Goal: Transaction & Acquisition: Purchase product/service

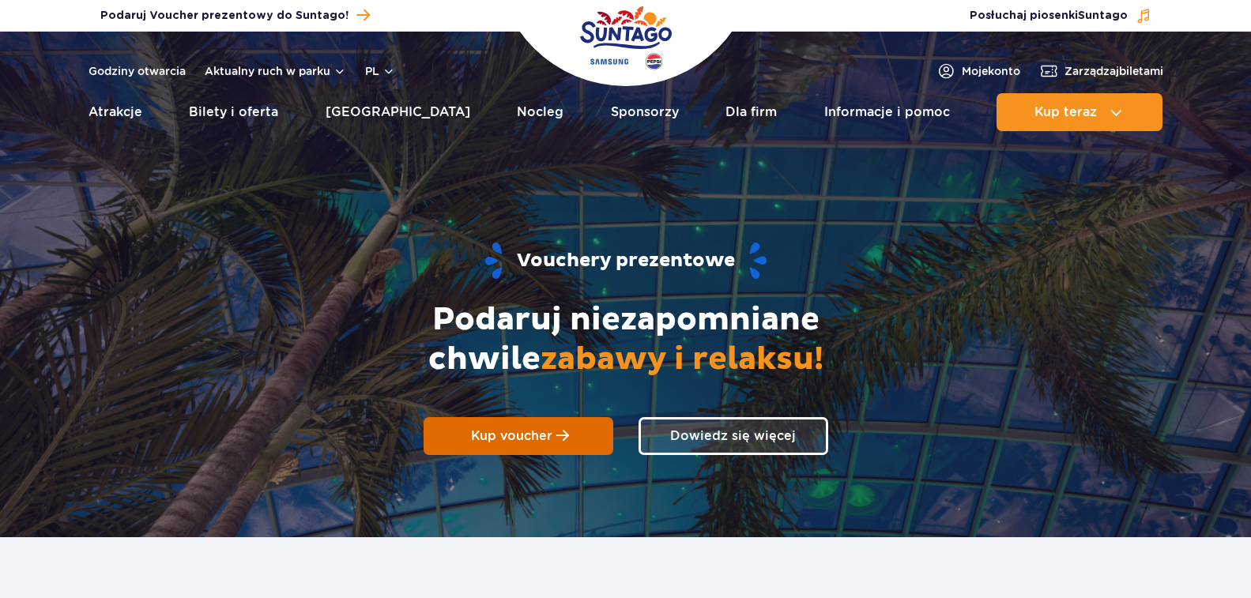
click at [518, 426] on link "Kup voucher" at bounding box center [519, 436] width 190 height 38
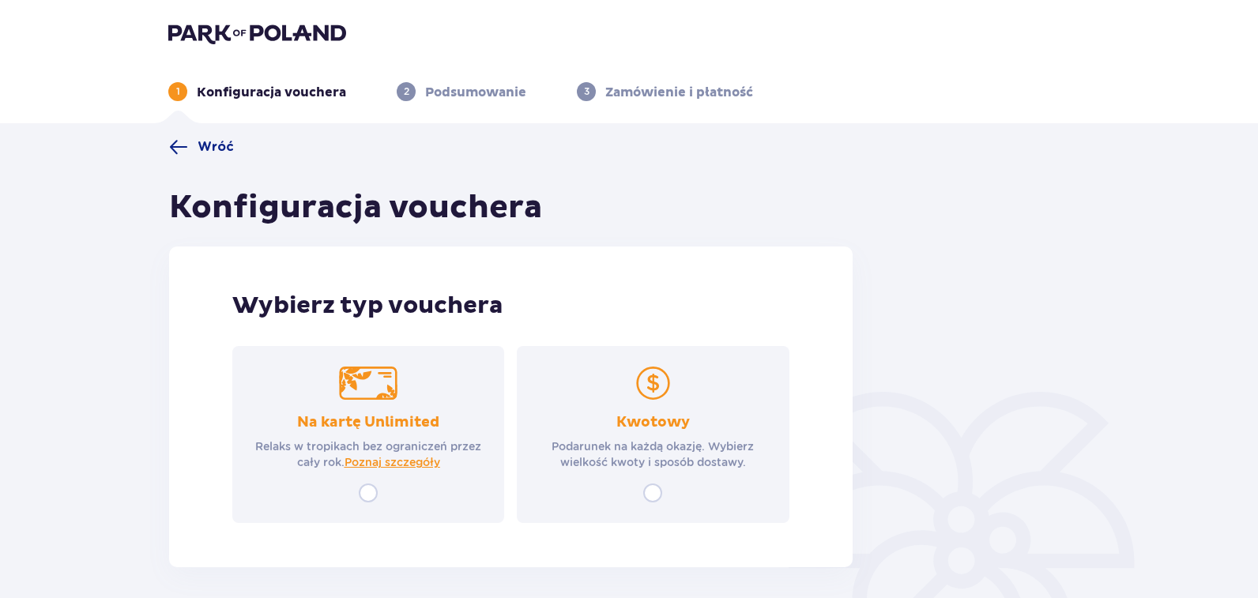
click at [629, 425] on p "Kwotowy" at bounding box center [653, 422] width 74 height 19
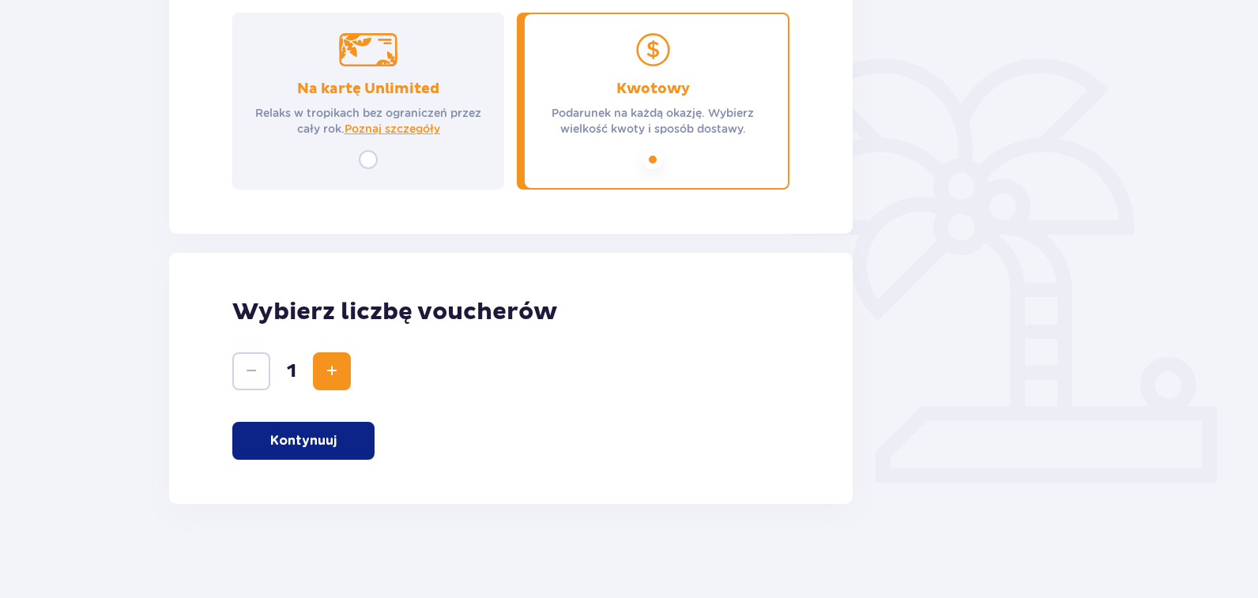
scroll to position [334, 0]
click at [326, 437] on p "Kontynuuj" at bounding box center [303, 440] width 66 height 17
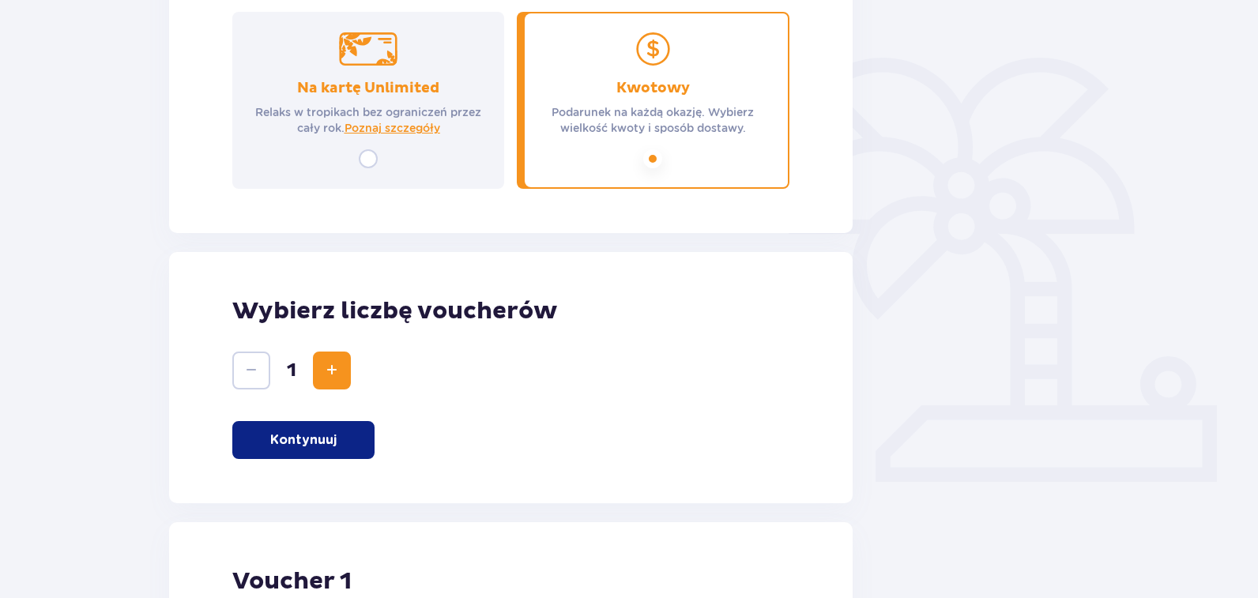
scroll to position [838, 0]
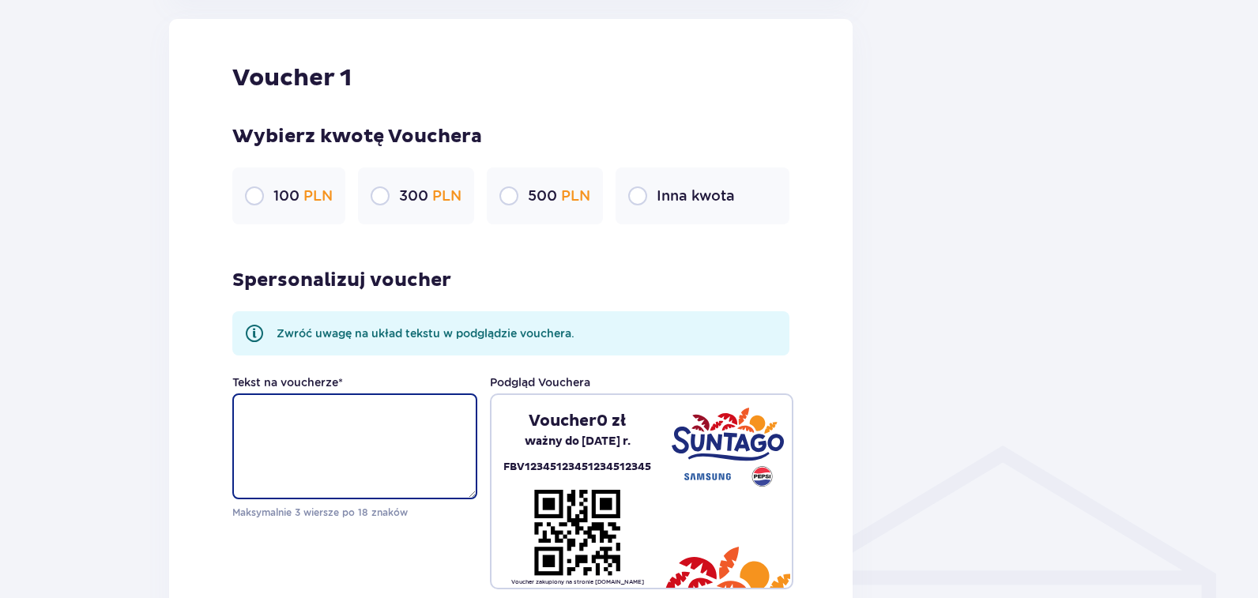
click at [289, 451] on textarea "Tekst na voucherze *" at bounding box center [354, 447] width 245 height 106
click at [378, 195] on input "radio" at bounding box center [380, 196] width 19 height 19
radio input "true"
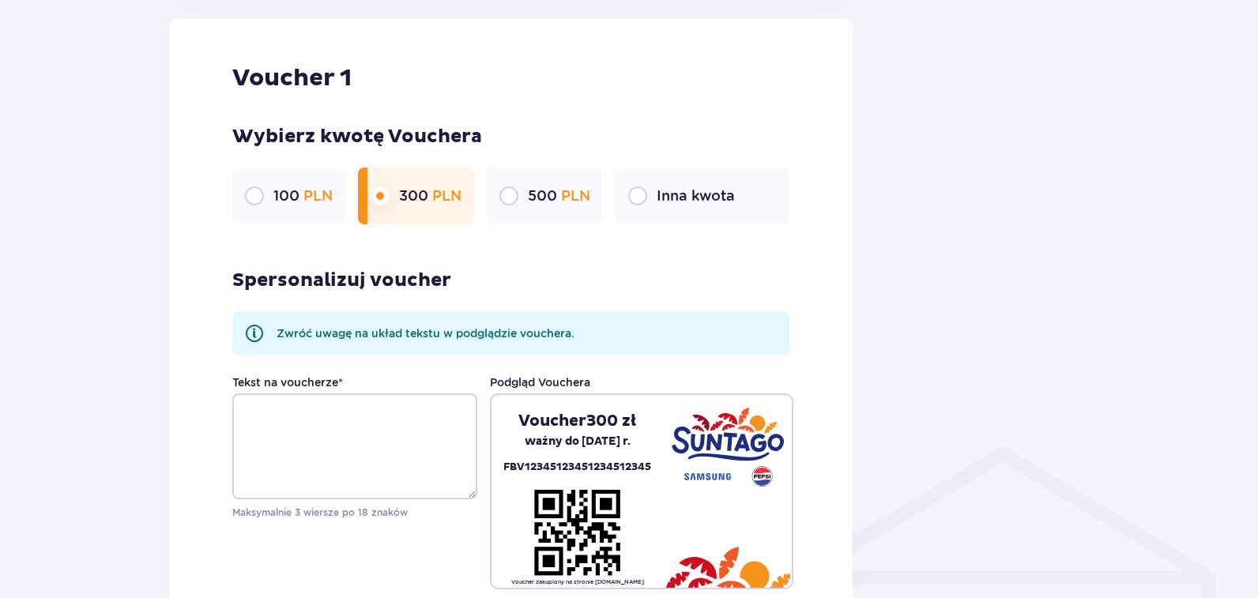
click at [638, 203] on input "radio" at bounding box center [637, 196] width 19 height 19
radio input "true"
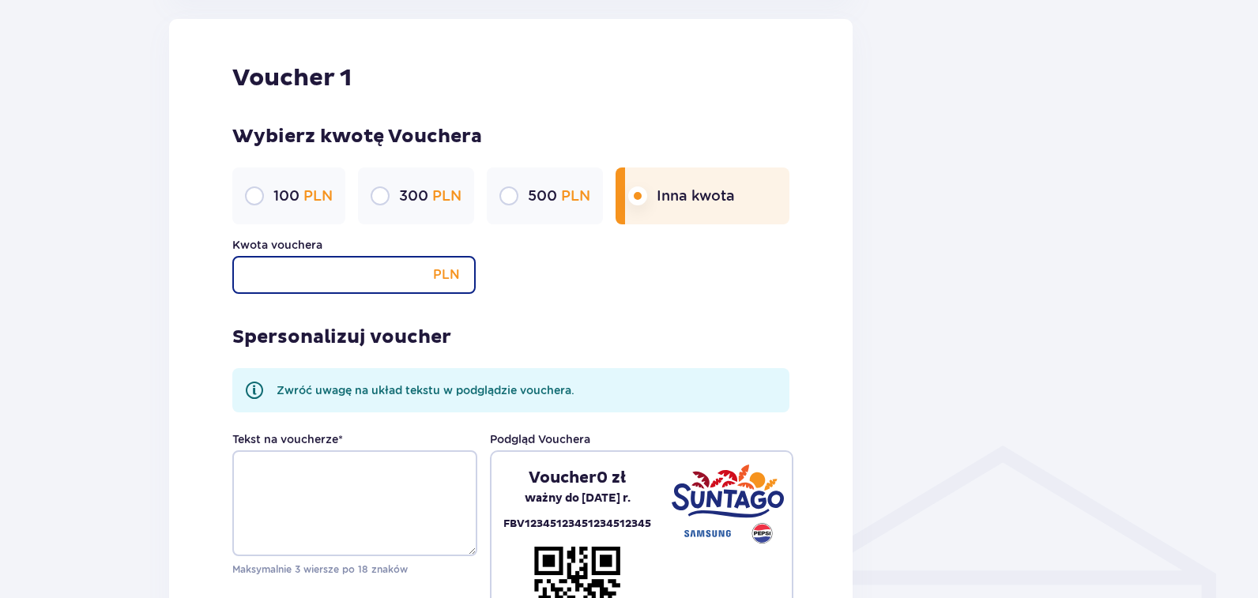
click at [341, 272] on input "Kwota vouchera" at bounding box center [353, 275] width 243 height 38
type input "200"
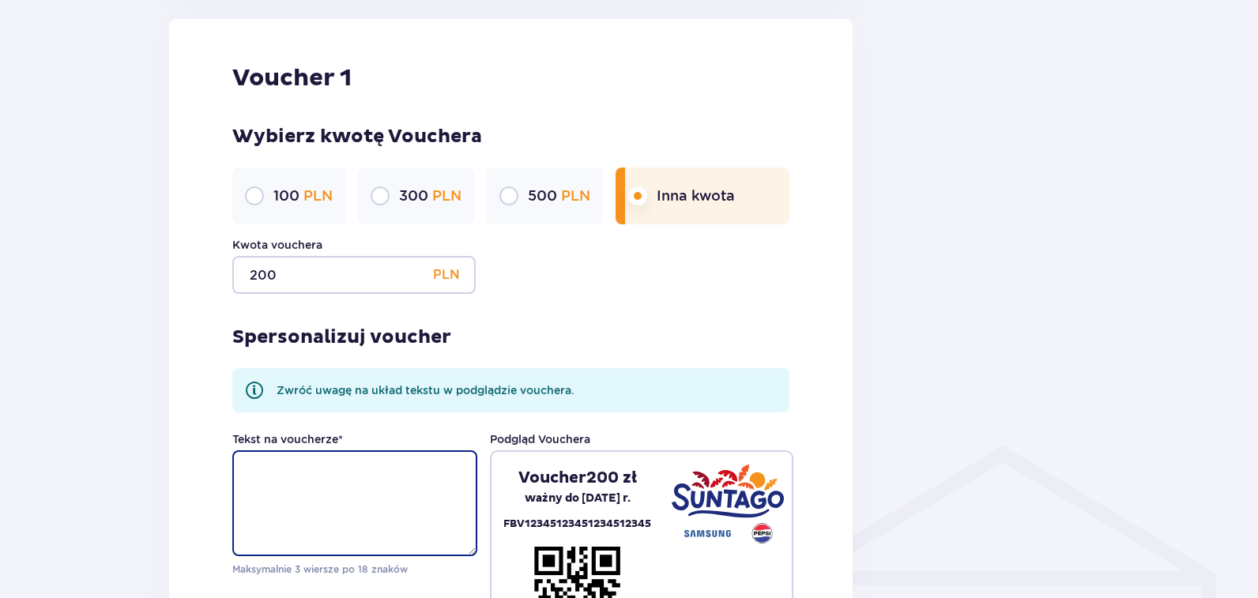
click at [338, 473] on textarea "Tekst na voucherze *" at bounding box center [354, 503] width 245 height 106
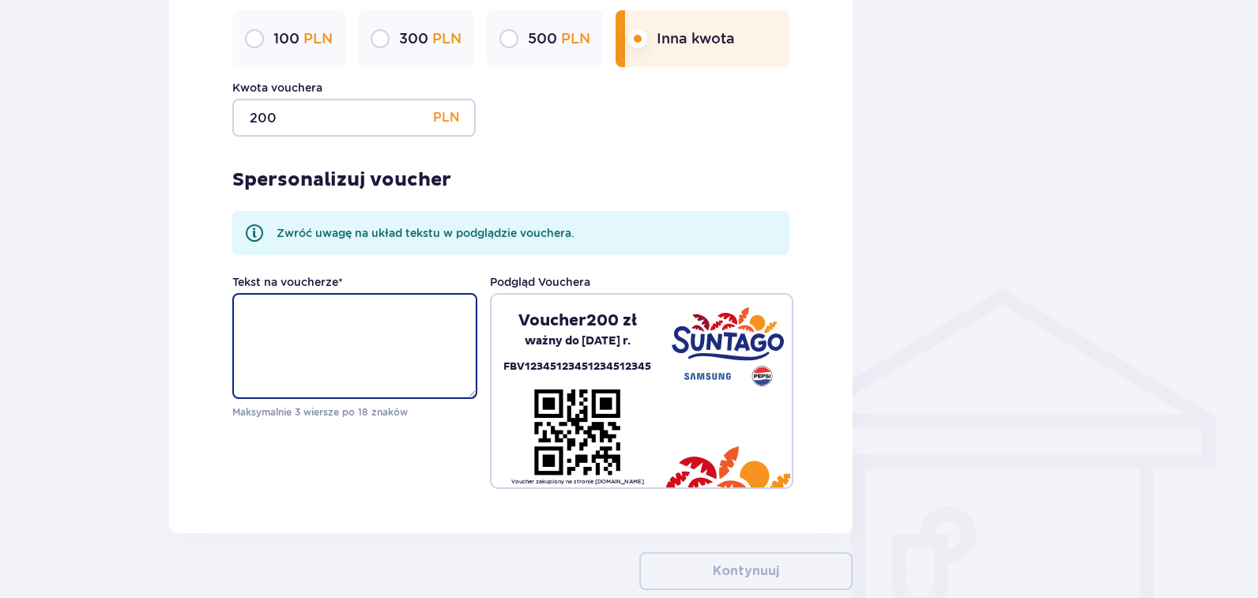
scroll to position [1000, 0]
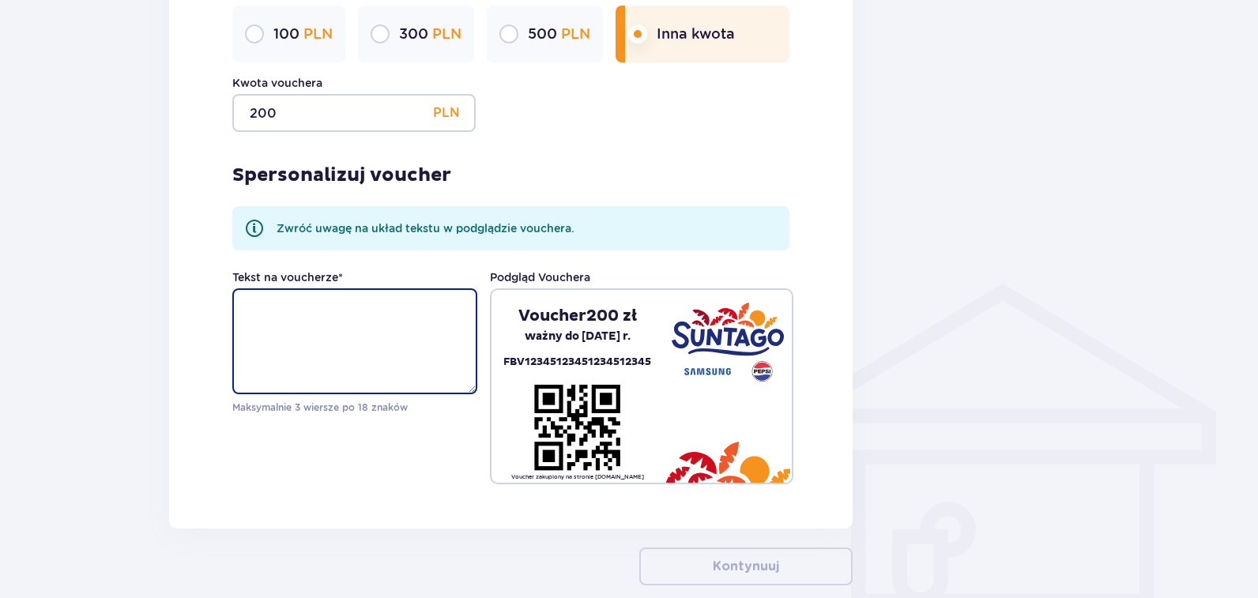
click at [327, 322] on textarea "Tekst na voucherze *" at bounding box center [354, 341] width 245 height 106
click at [304, 336] on textarea "Tekst na voucherze *" at bounding box center [354, 341] width 245 height 106
click at [319, 323] on textarea "Tekst na voucherze *" at bounding box center [354, 341] width 245 height 106
type textarea "w"
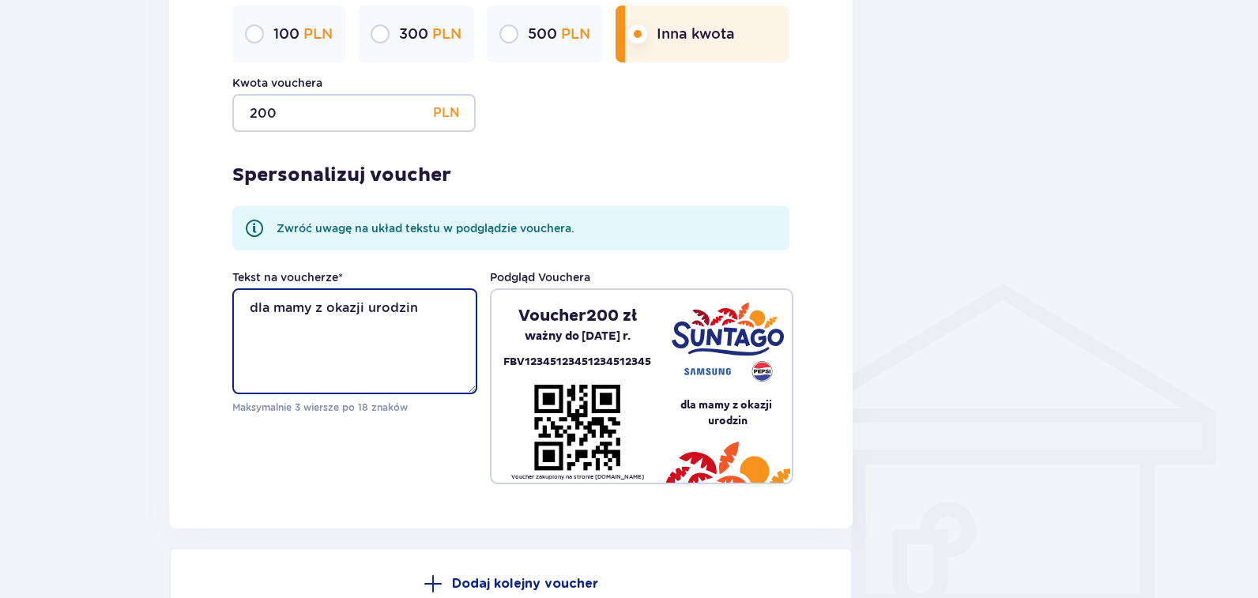
click at [286, 307] on textarea "dla mamy z okazji urodzin" at bounding box center [354, 341] width 245 height 106
click at [424, 310] on textarea "dla Mamy z okazji urodzin" at bounding box center [354, 341] width 245 height 106
drag, startPoint x: 424, startPoint y: 308, endPoint x: 252, endPoint y: 309, distance: 172.3
click at [252, 309] on textarea "dla Mamy z okazji urodzin" at bounding box center [354, 341] width 245 height 106
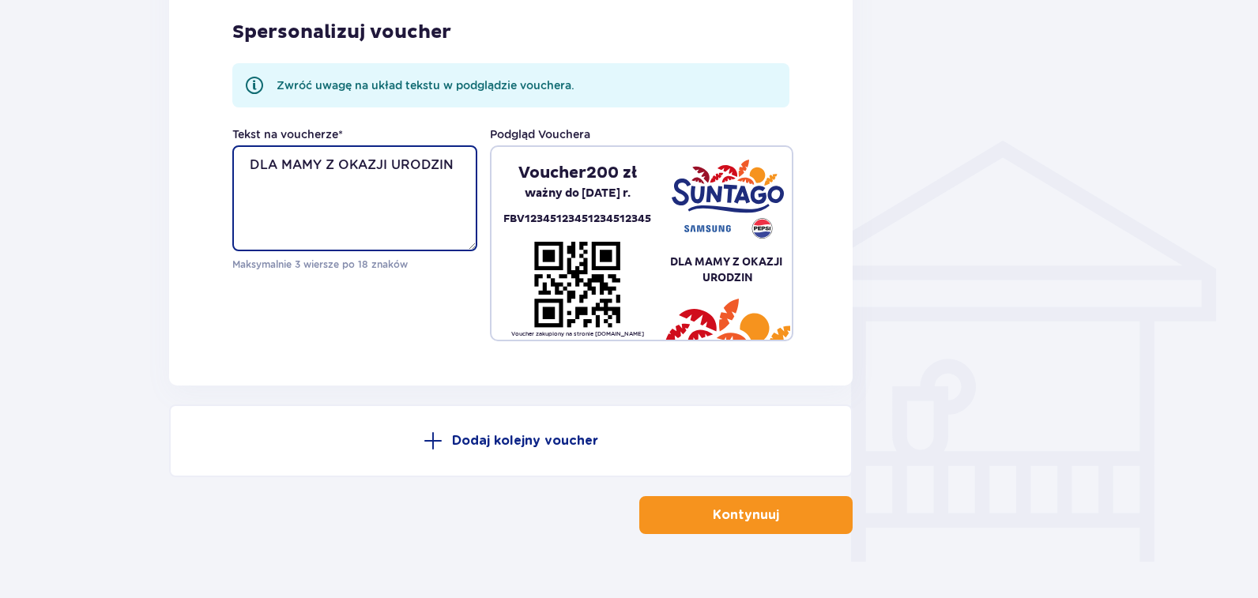
scroll to position [1136, 0]
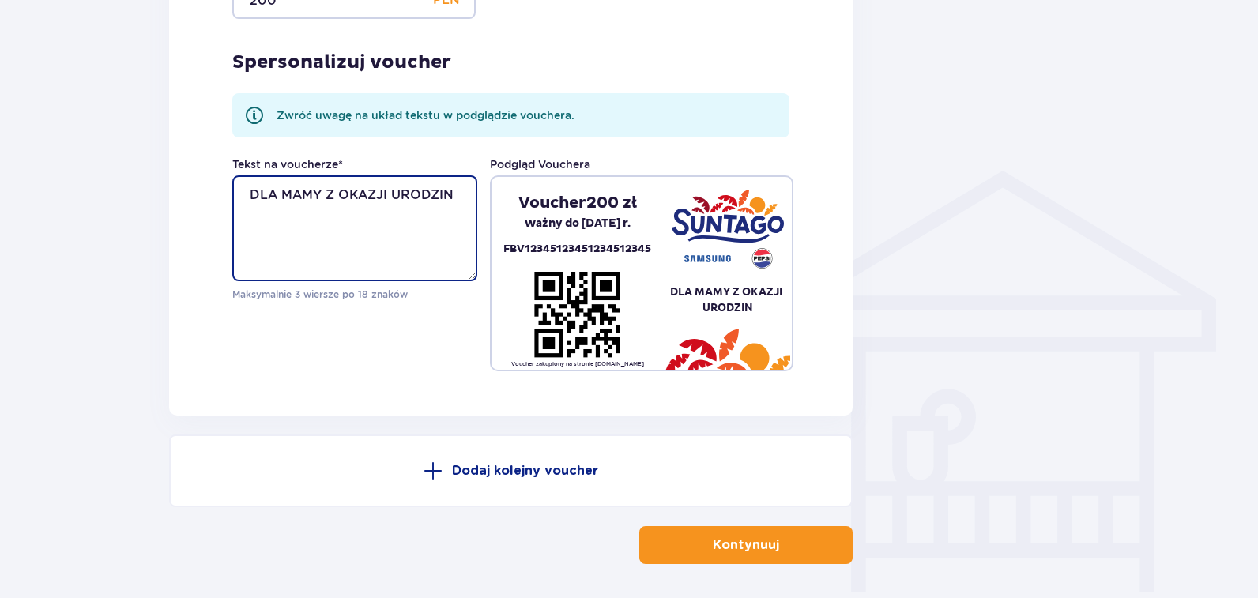
type textarea "DLA MAMY Z OKAZJI URODZIN"
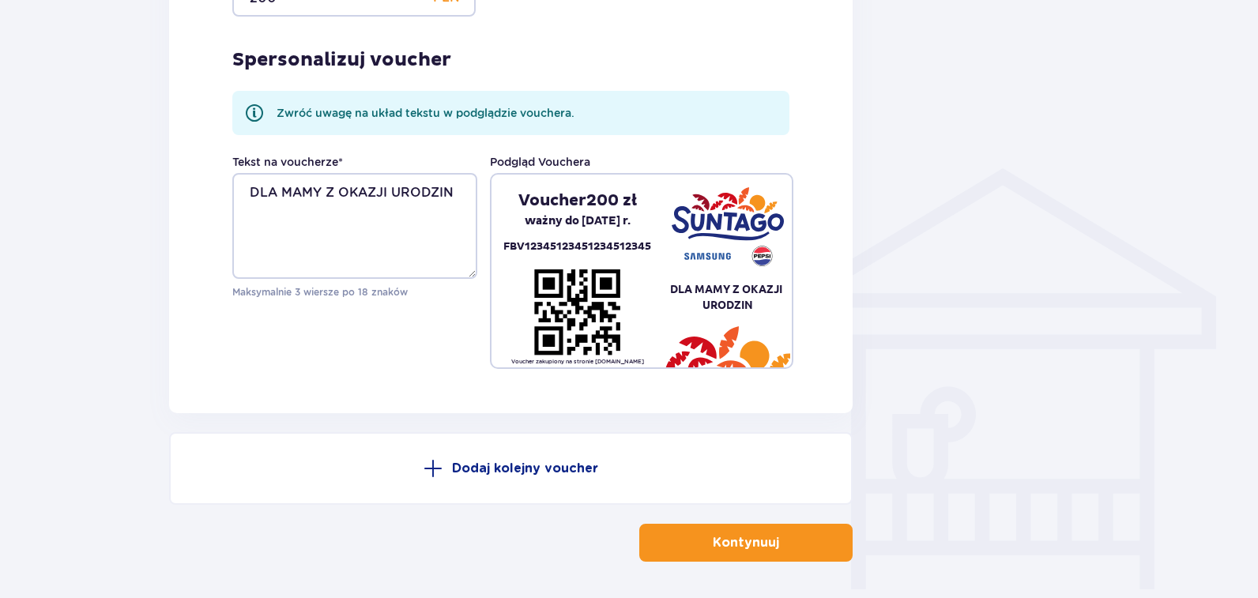
click at [740, 542] on p "Kontynuuj" at bounding box center [746, 542] width 66 height 17
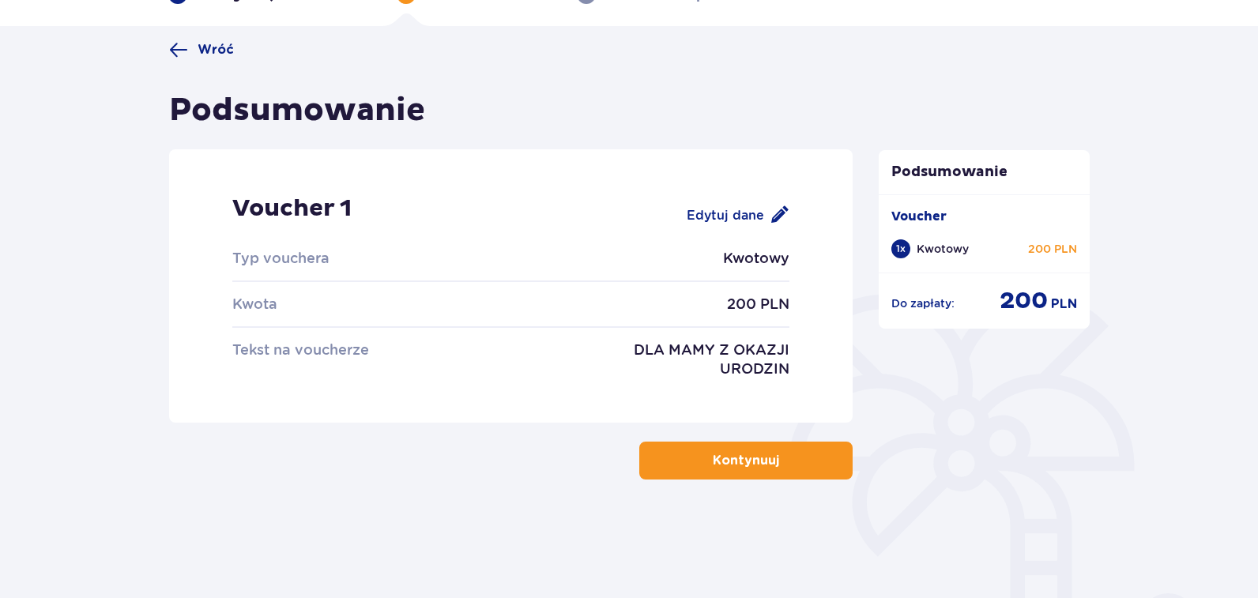
scroll to position [92, 0]
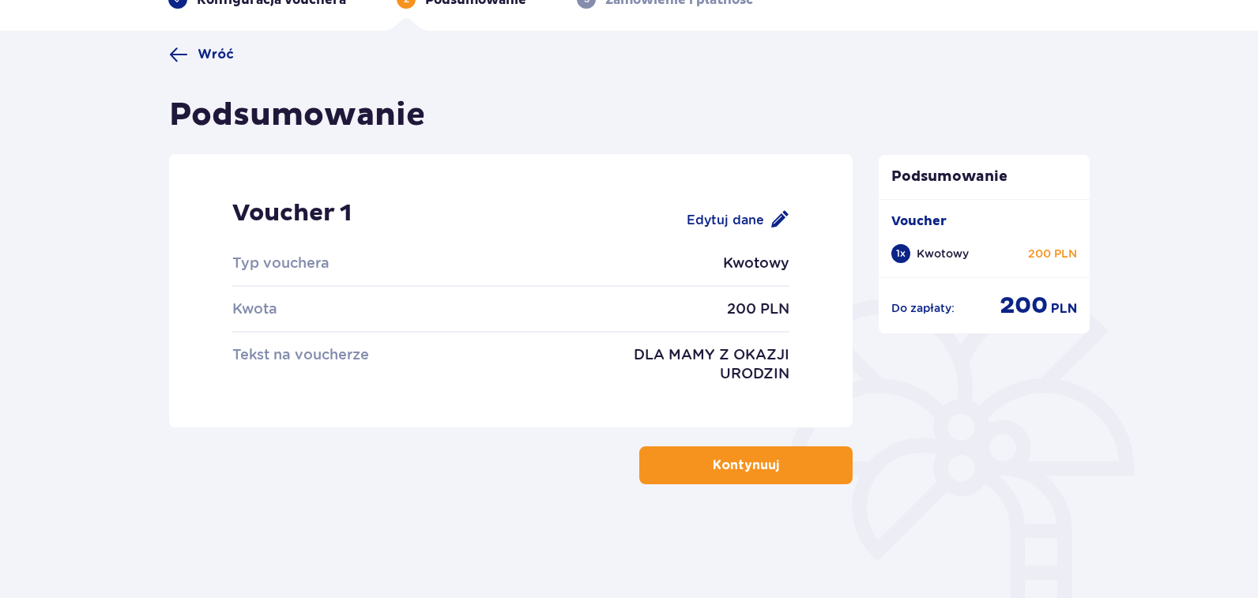
click at [700, 221] on div "Edytuj dane" at bounding box center [738, 219] width 103 height 19
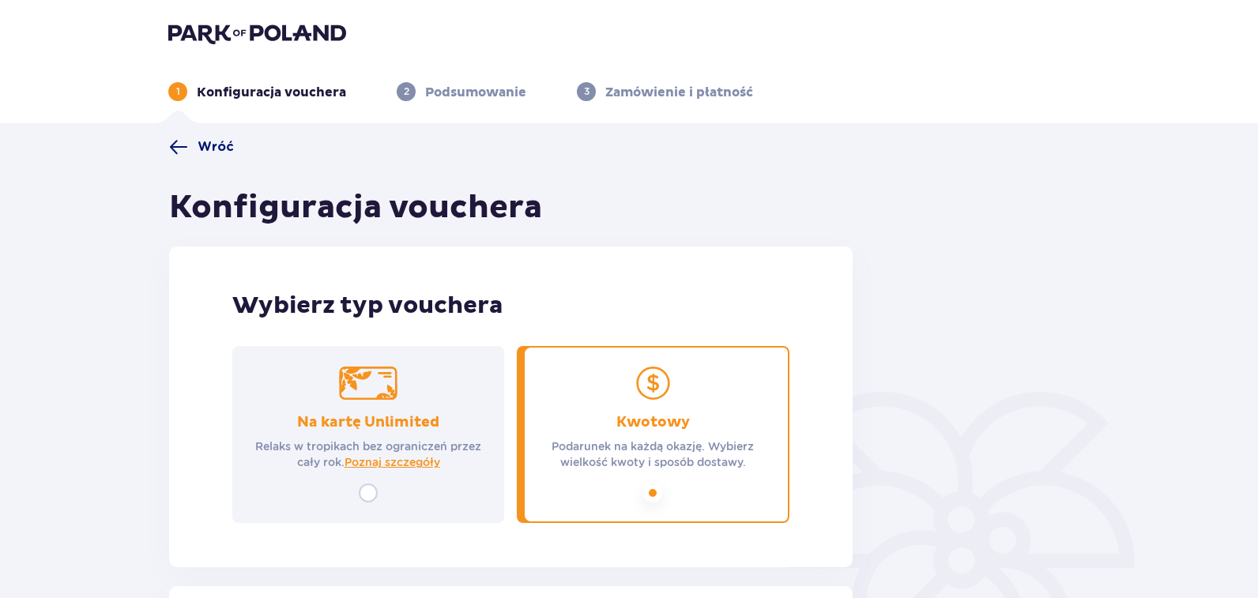
click at [180, 141] on span at bounding box center [178, 147] width 19 height 19
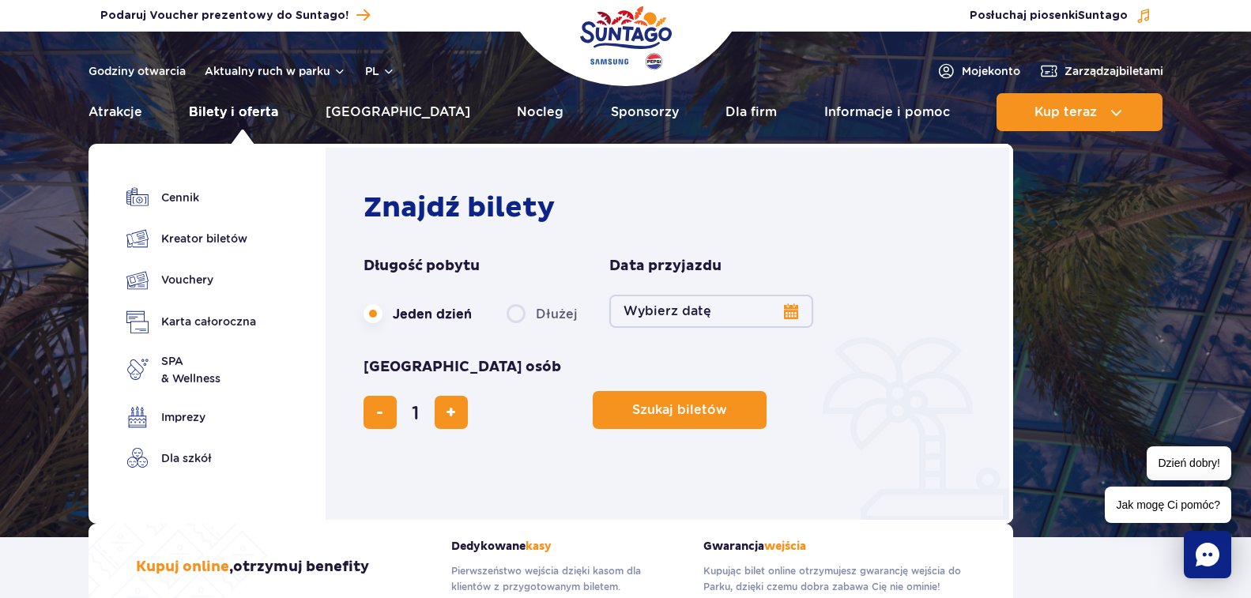
click at [224, 114] on link "Bilety i oferta" at bounding box center [233, 112] width 89 height 38
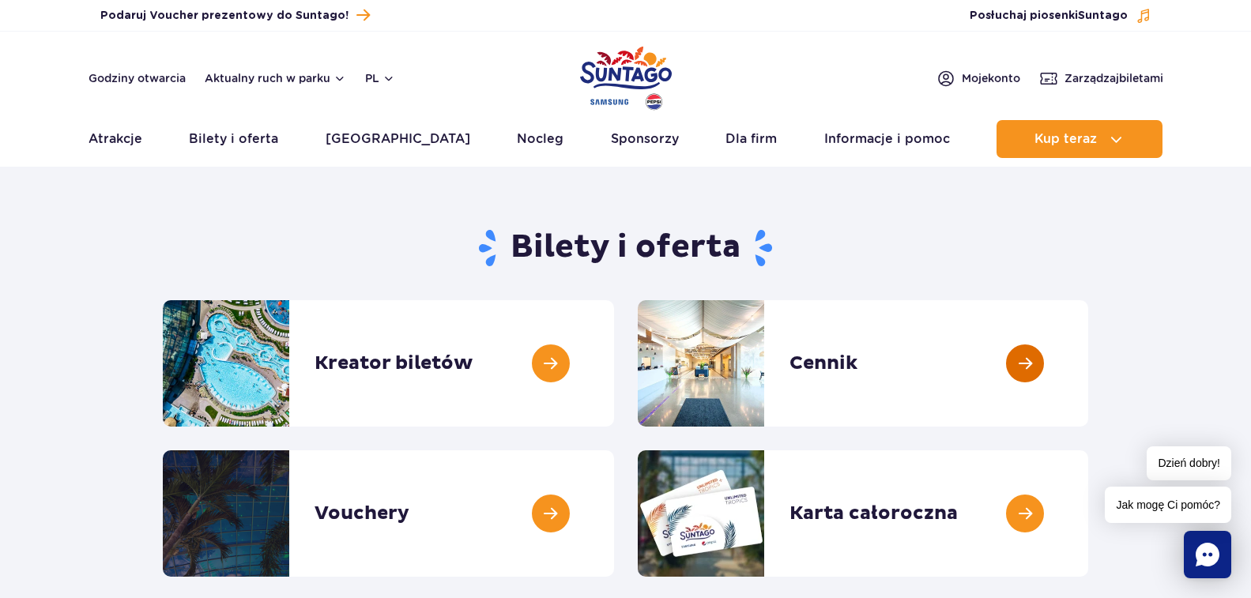
click at [1088, 375] on link at bounding box center [1088, 363] width 0 height 126
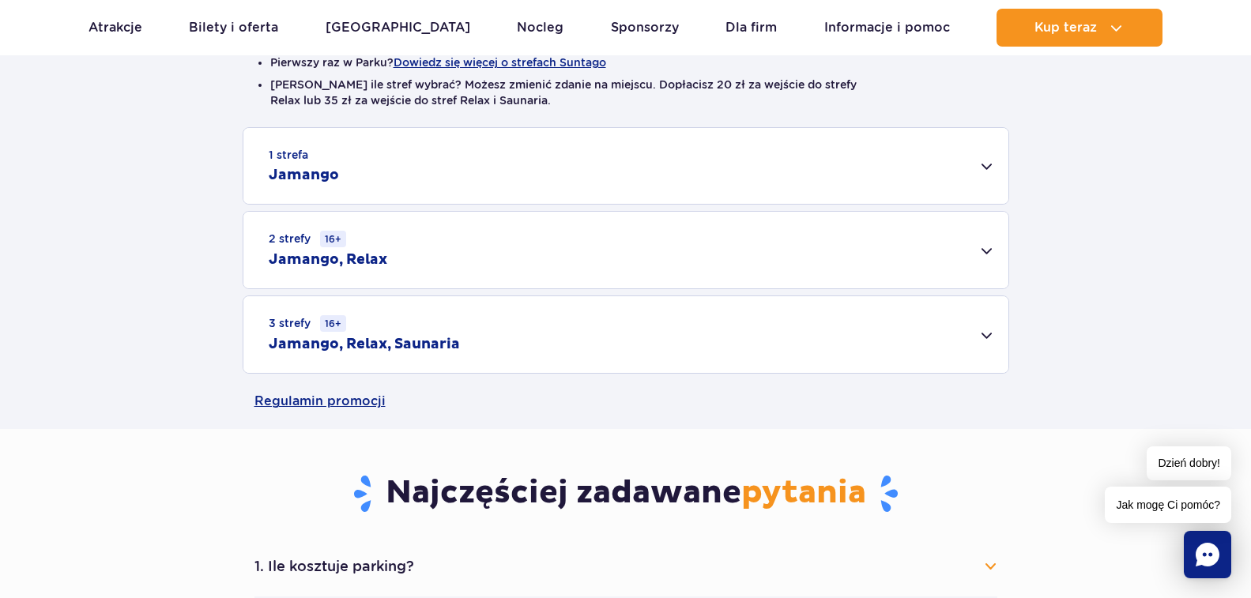
scroll to position [453, 0]
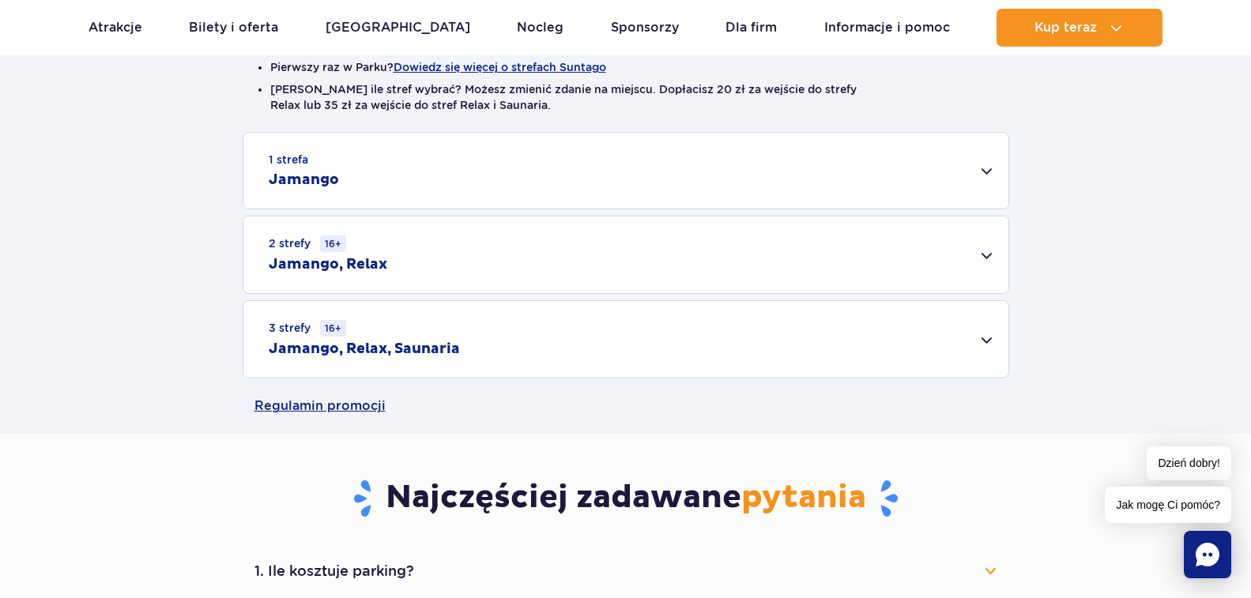
click at [997, 246] on div "2 strefy 16+ Jamango, Relax" at bounding box center [625, 255] width 765 height 77
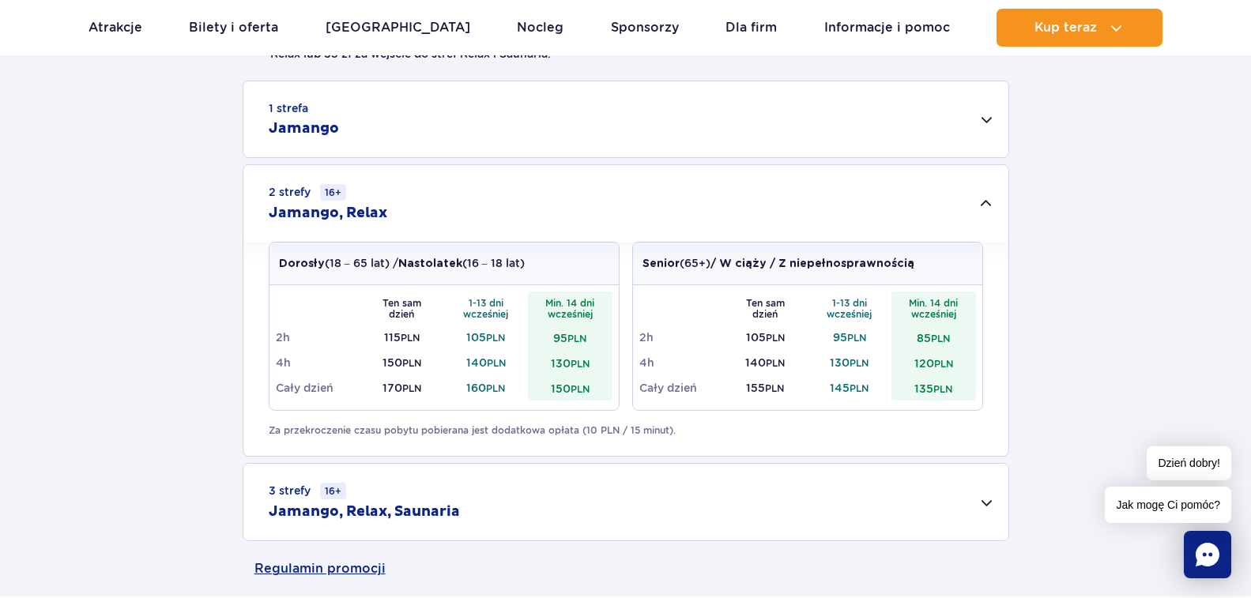
scroll to position [485, 0]
